Goal: Task Accomplishment & Management: Manage account settings

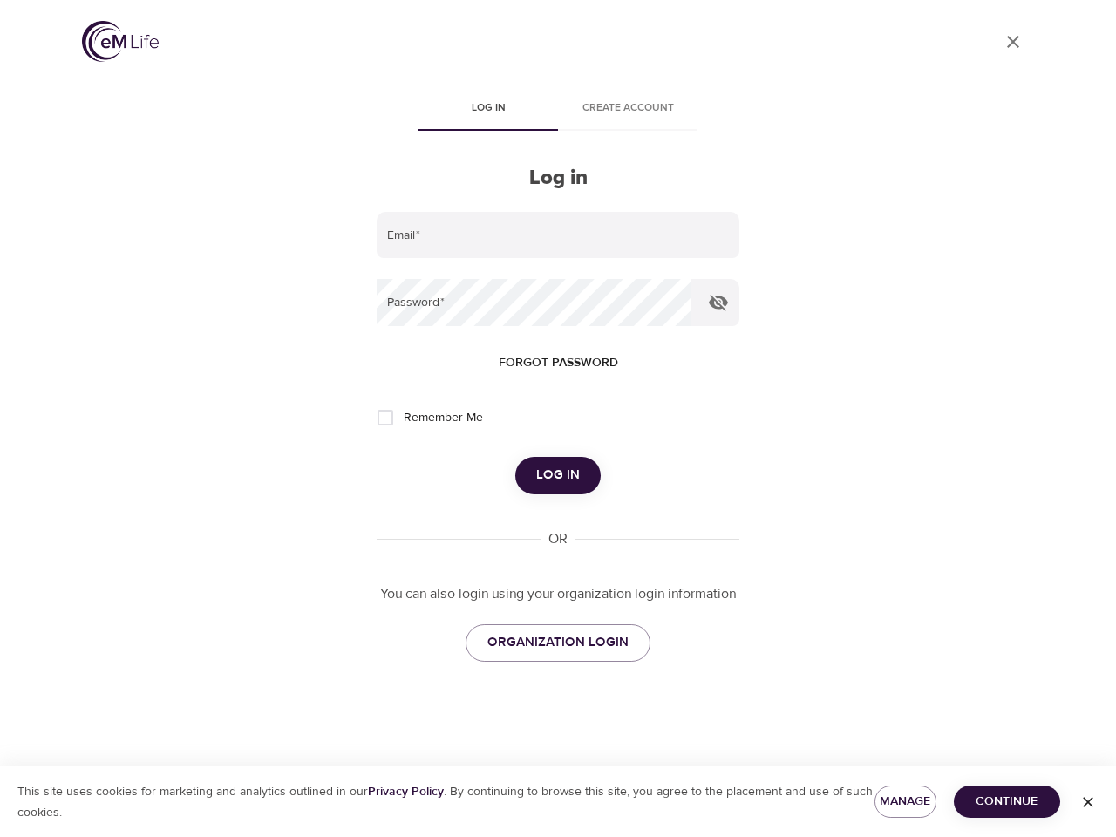
click at [488, 110] on span "Log in" at bounding box center [488, 108] width 119 height 18
click at [628, 110] on span "Create account" at bounding box center [628, 108] width 119 height 18
click at [558, 236] on input "email" at bounding box center [558, 235] width 363 height 47
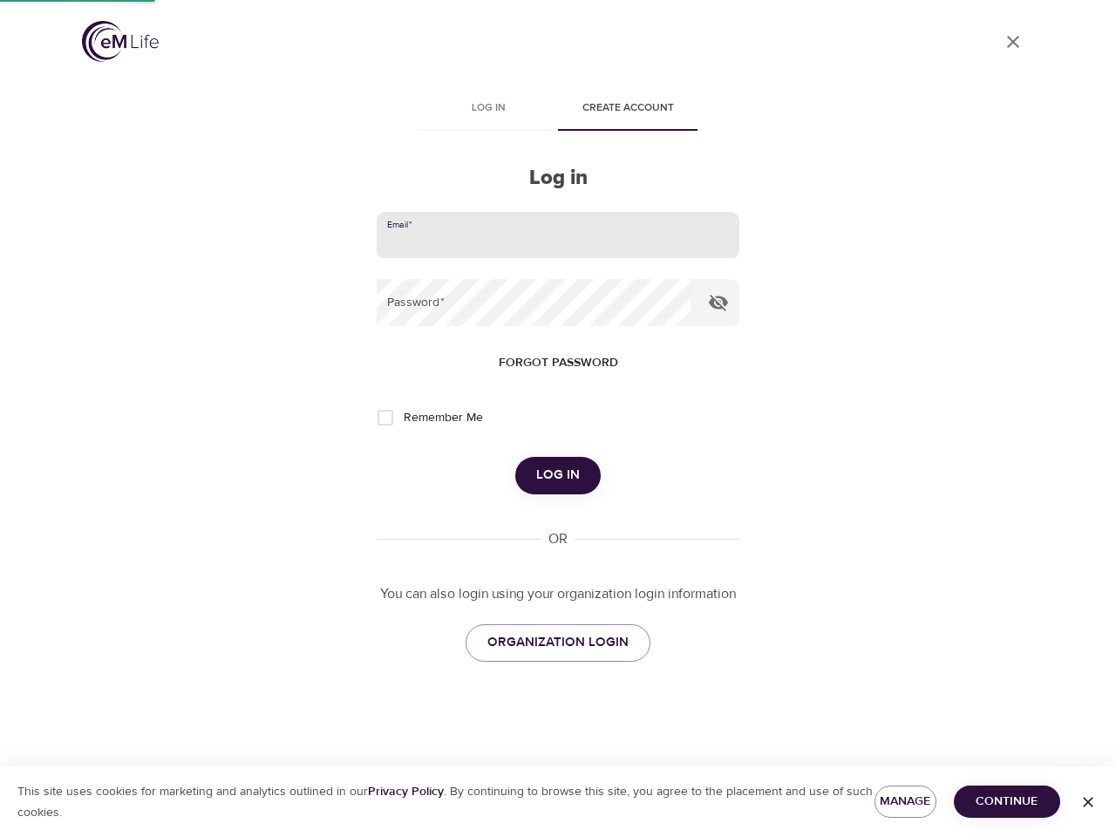
click at [719, 303] on icon "button" at bounding box center [718, 303] width 19 height 17
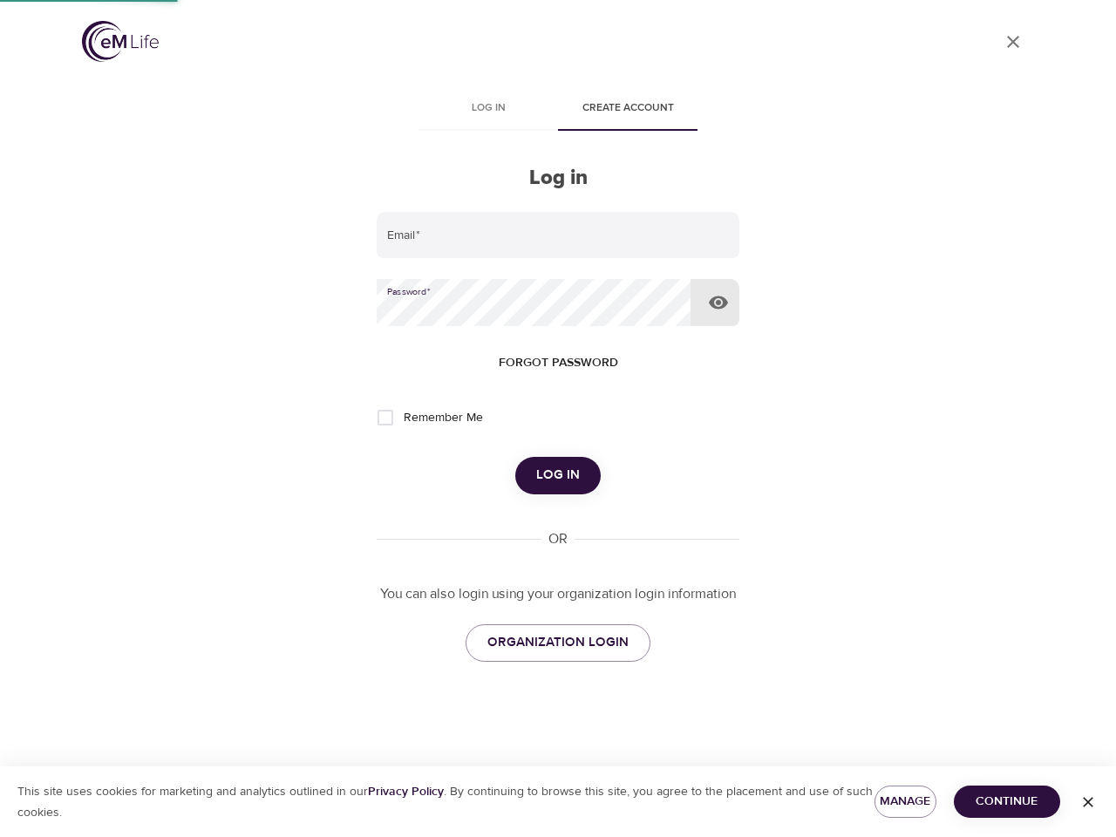
click at [558, 363] on span "Forgot password" at bounding box center [558, 363] width 119 height 22
click at [558, 475] on span "Log in" at bounding box center [558, 475] width 44 height 23
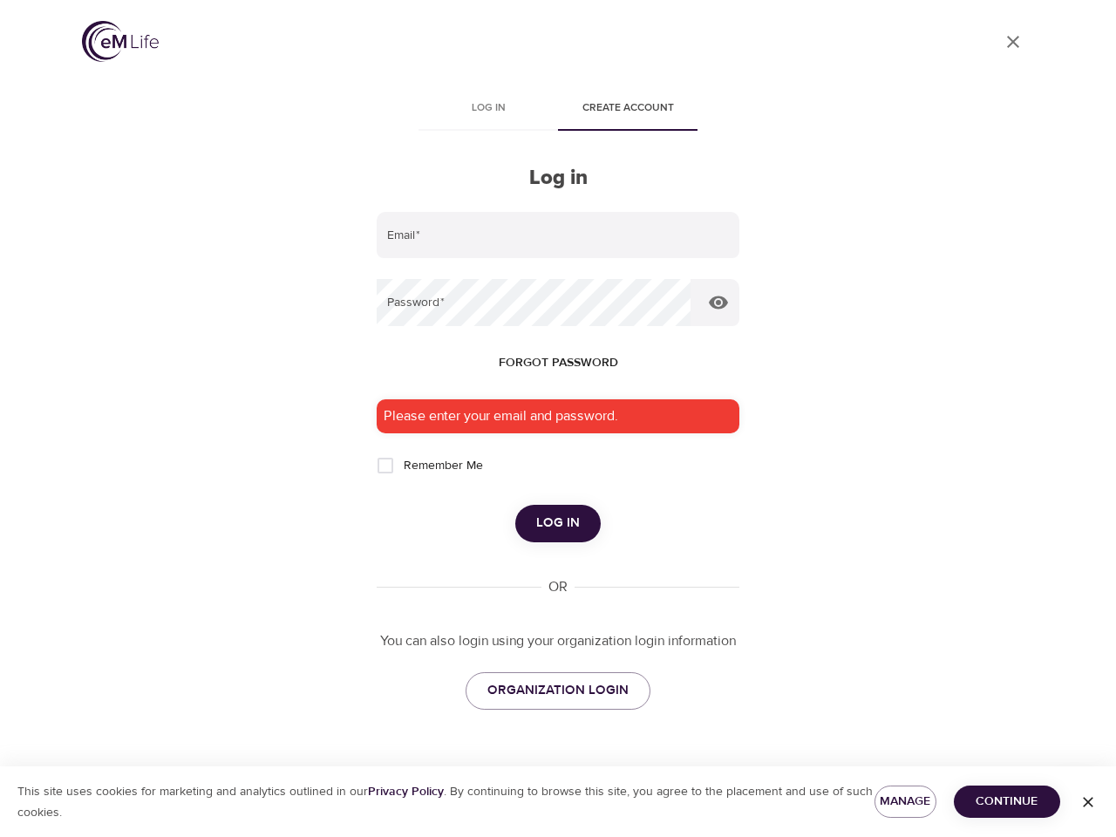
click at [905, 802] on span "Manage" at bounding box center [906, 802] width 34 height 22
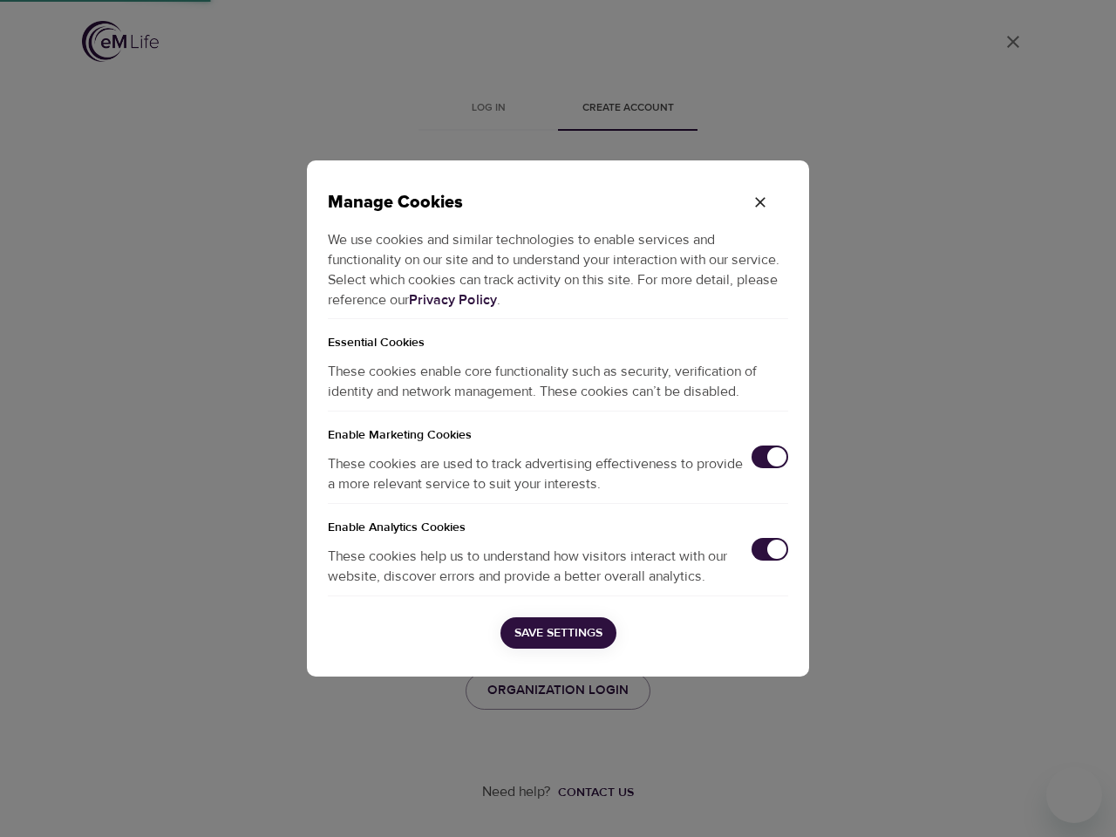
click at [1007, 802] on div "Manage Cookies We use cookies and similar technologies to enable services and f…" at bounding box center [558, 418] width 1116 height 837
click at [1089, 802] on div "Manage Cookies We use cookies and similar technologies to enable services and f…" at bounding box center [558, 418] width 1116 height 837
